Goal: Find specific page/section: Find specific page/section

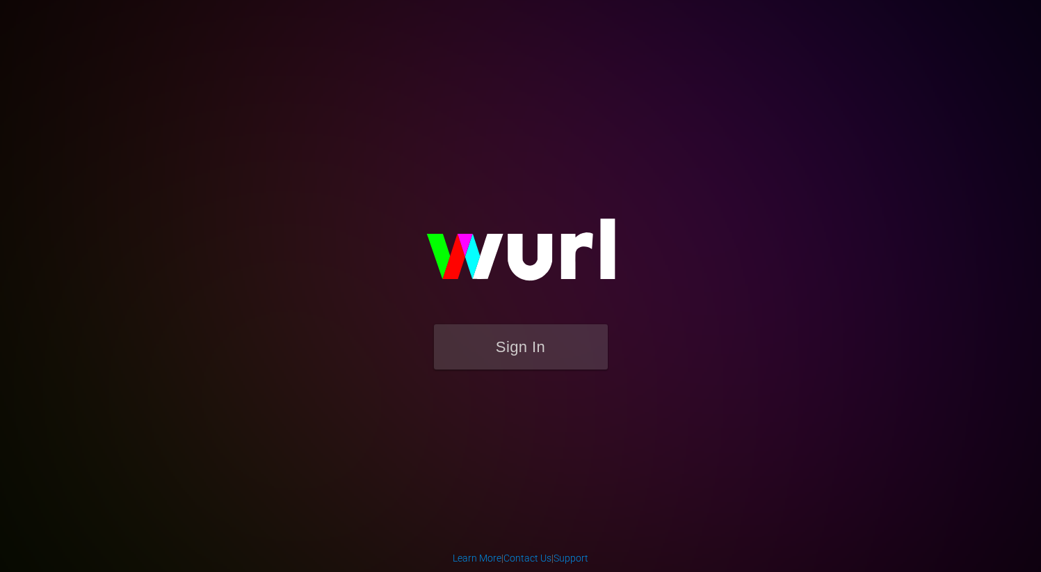
click at [360, 173] on div "Sign In" at bounding box center [521, 285] width 323 height 225
click at [529, 365] on button "Sign In" at bounding box center [521, 346] width 174 height 45
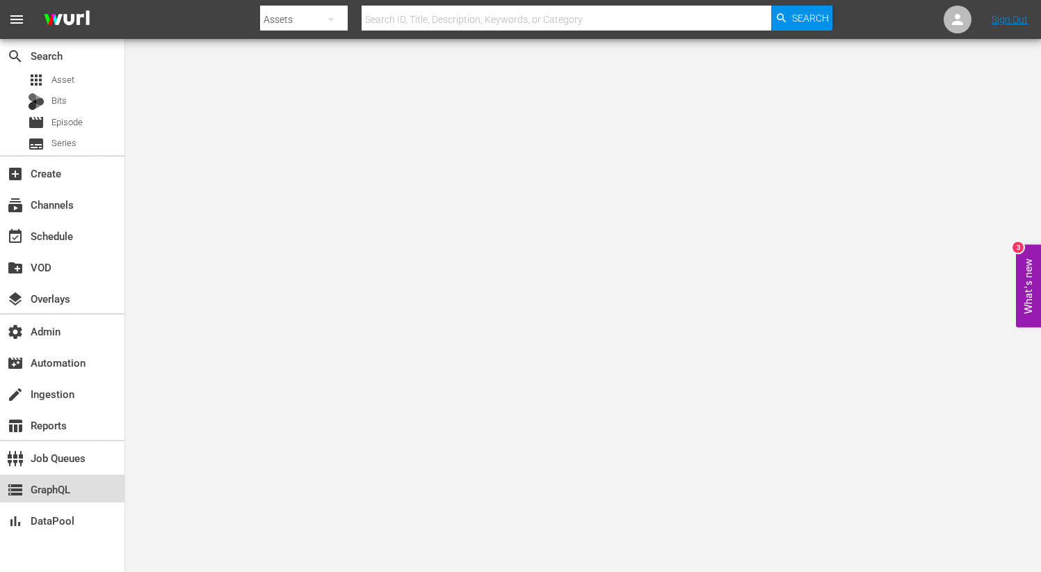
click at [65, 483] on div "storage GraphQL" at bounding box center [39, 487] width 78 height 13
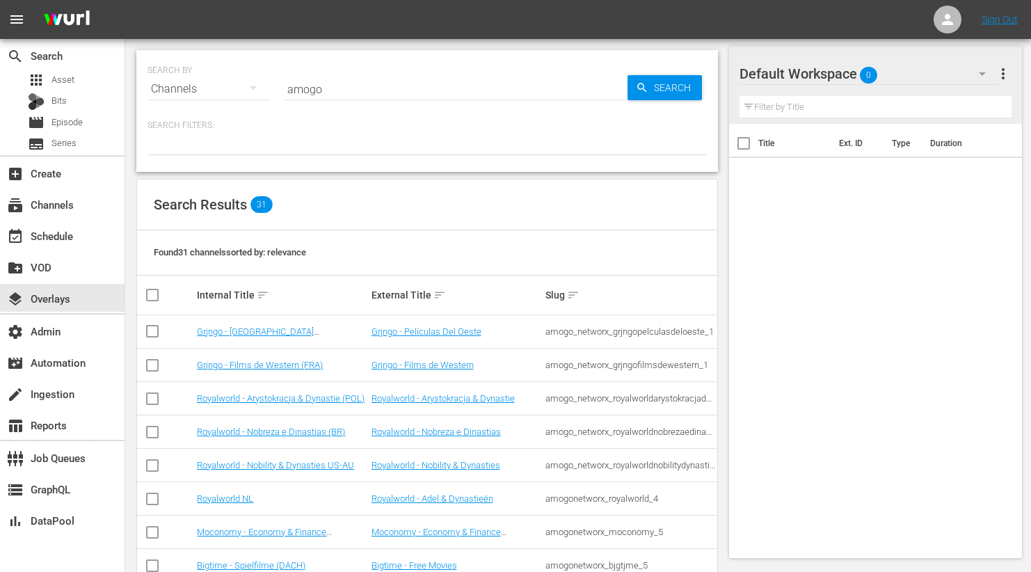
scroll to position [45, 0]
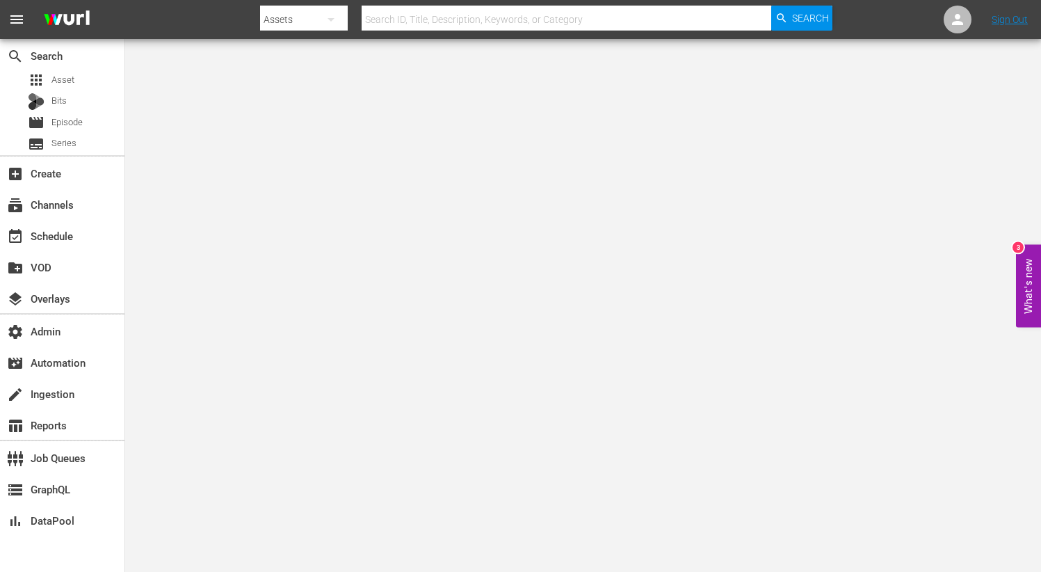
click at [328, 22] on icon "button" at bounding box center [331, 19] width 17 height 17
